Goal: Find specific page/section: Find specific page/section

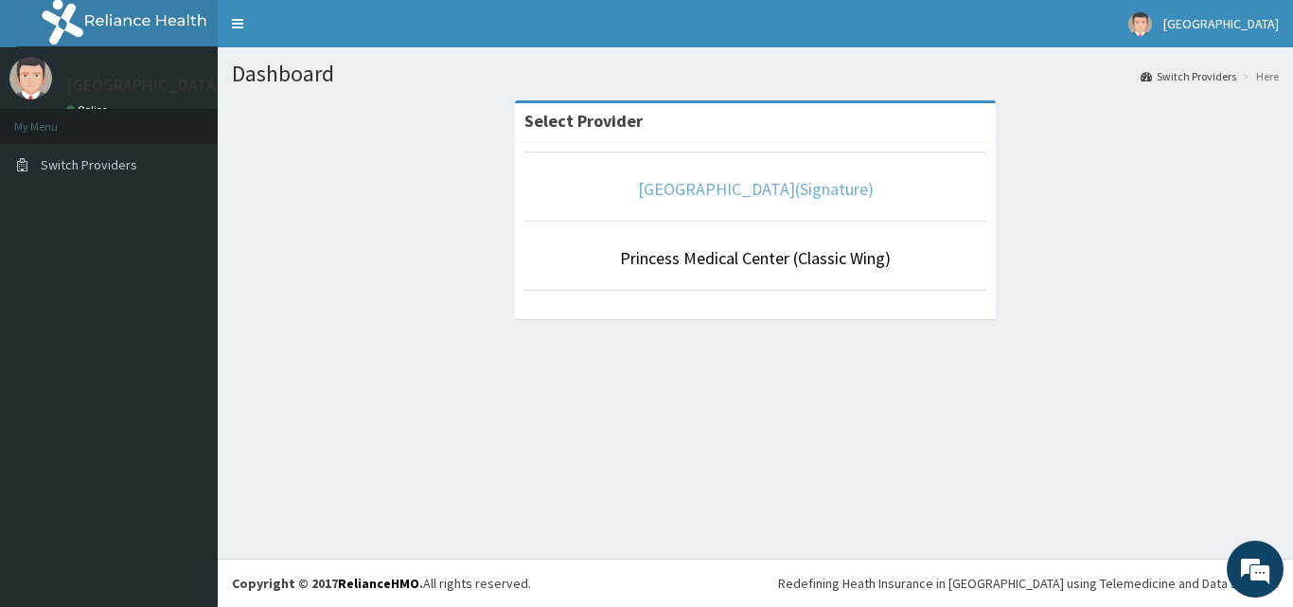
click at [768, 183] on link "[GEOGRAPHIC_DATA](Signature)" at bounding box center [756, 189] width 236 height 22
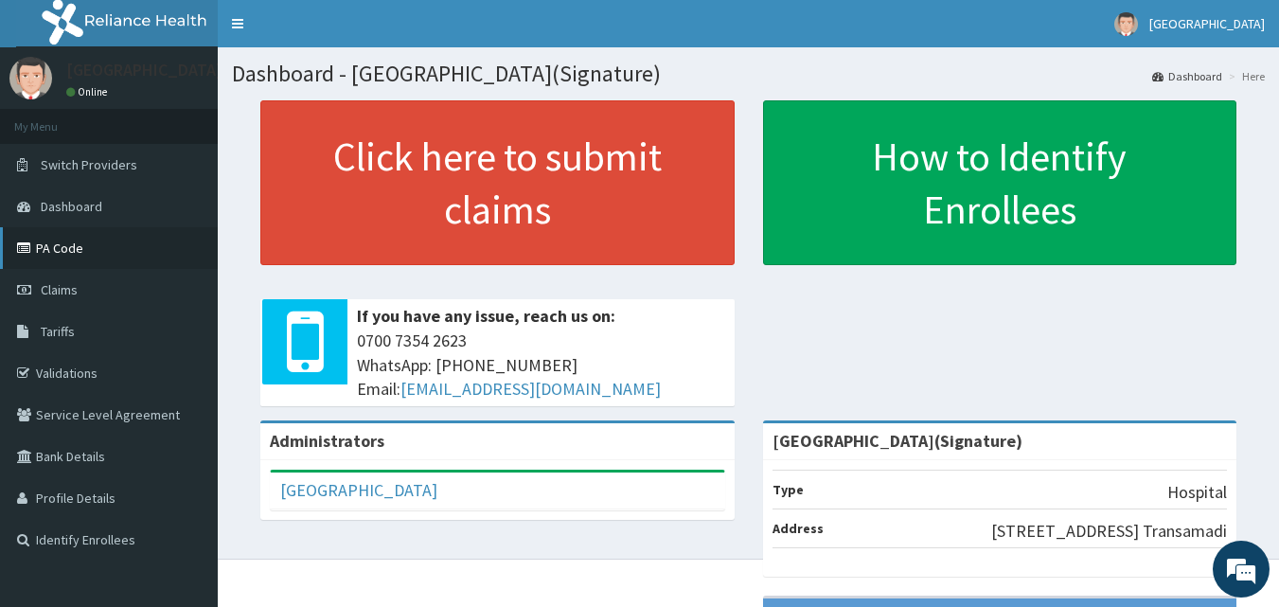
click at [80, 260] on link "PA Code" at bounding box center [109, 248] width 218 height 42
